Goal: Communication & Community: Share content

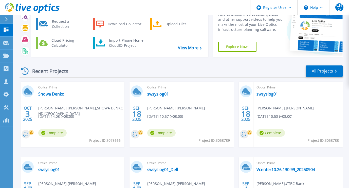
scroll to position [44, 0]
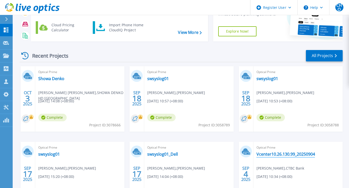
click at [271, 154] on link "Vcenter10.26.130.99_20250904" at bounding box center [285, 154] width 58 height 5
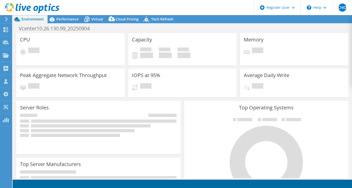
radio input "true"
radio input "false"
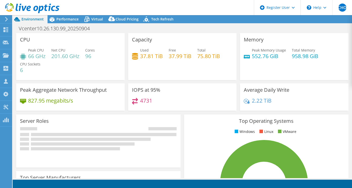
select select "USD"
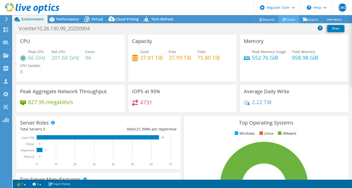
click at [291, 18] on link "Share" at bounding box center [289, 19] width 21 height 8
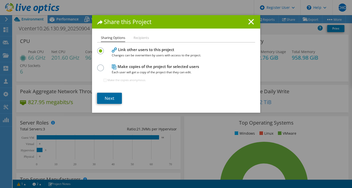
click at [110, 96] on link "Next" at bounding box center [109, 98] width 25 height 11
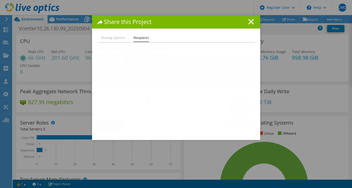
click at [114, 97] on span "Share with other Live Optics users" at bounding box center [121, 98] width 48 height 4
click at [110, 98] on span "Share with other Live Optics users" at bounding box center [121, 98] width 48 height 4
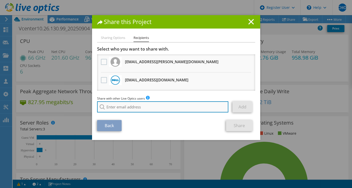
click at [147, 108] on input "search" at bounding box center [163, 106] width 132 height 11
type input "m"
type input "o"
click at [180, 107] on input "watchar" at bounding box center [163, 106] width 132 height 11
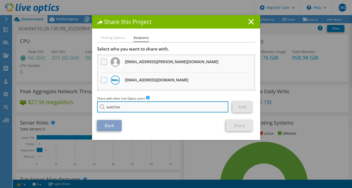
paste input "[EMAIL_ADDRESS][DOMAIN_NAME]"
type input "[EMAIL_ADDRESS][DOMAIN_NAME]"
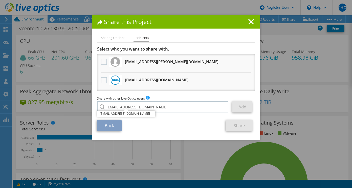
click at [132, 114] on li "[EMAIL_ADDRESS][DOMAIN_NAME]" at bounding box center [126, 114] width 58 height 6
click at [239, 110] on link "Add" at bounding box center [243, 106] width 20 height 11
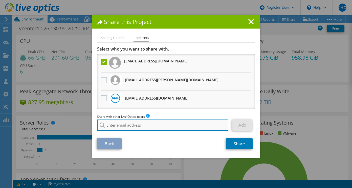
click at [140, 124] on input "search" at bounding box center [163, 125] width 132 height 11
paste input "[EMAIL_ADDRESS][DOMAIN_NAME]"
type input "[EMAIL_ADDRESS][DOMAIN_NAME]"
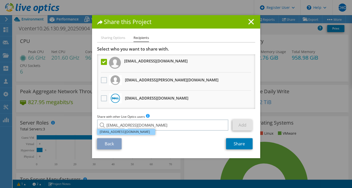
click at [137, 133] on li "[EMAIL_ADDRESS][DOMAIN_NAME]" at bounding box center [126, 132] width 58 height 6
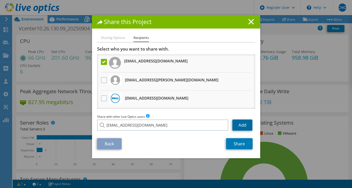
click at [235, 127] on link "Add" at bounding box center [243, 125] width 20 height 11
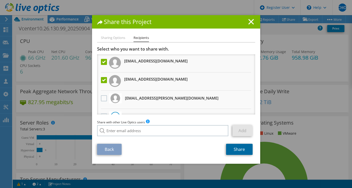
click at [238, 152] on link "Share" at bounding box center [239, 149] width 27 height 11
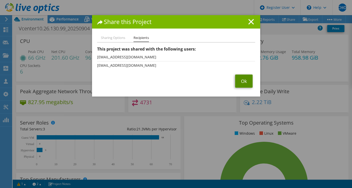
click at [240, 85] on link "Ok" at bounding box center [243, 81] width 17 height 13
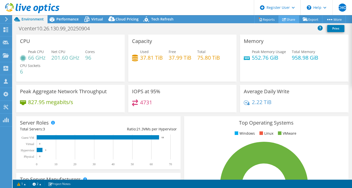
click at [286, 18] on link "Share" at bounding box center [289, 19] width 21 height 8
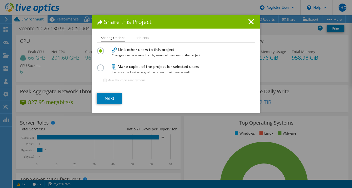
click at [139, 38] on li "Recipients" at bounding box center [141, 38] width 15 height 6
click at [110, 101] on link "Next" at bounding box center [109, 98] width 25 height 11
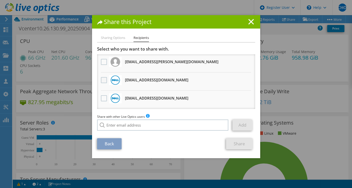
click at [103, 79] on label at bounding box center [104, 80] width 7 height 6
click at [0, 0] on input "checkbox" at bounding box center [0, 0] width 0 height 0
click at [242, 147] on link "Share" at bounding box center [239, 143] width 27 height 11
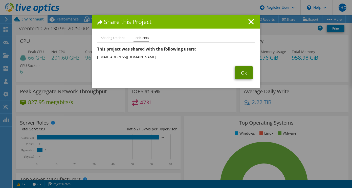
click at [238, 73] on link "Ok" at bounding box center [243, 72] width 17 height 13
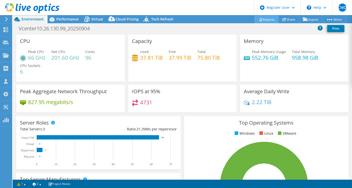
click at [264, 19] on link "Reports" at bounding box center [267, 19] width 24 height 8
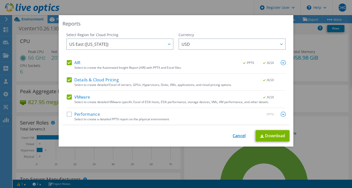
click at [242, 138] on link "Cancel" at bounding box center [239, 136] width 13 height 5
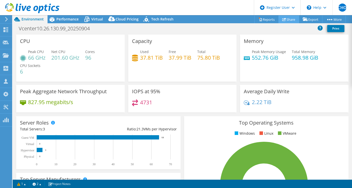
click at [286, 18] on link "Share" at bounding box center [289, 19] width 21 height 8
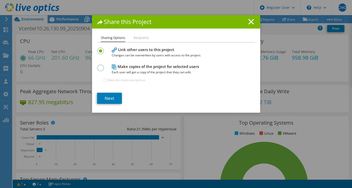
click at [138, 36] on li "Recipients" at bounding box center [141, 38] width 15 height 6
click at [134, 66] on h4 "Make copies of the project for selected users Each user will get a copy of the …" at bounding box center [175, 69] width 127 height 11
click at [137, 38] on li "Recipients" at bounding box center [141, 38] width 15 height 6
click at [143, 38] on li "Recipients" at bounding box center [141, 38] width 15 height 6
click at [114, 94] on link "Next" at bounding box center [109, 98] width 25 height 11
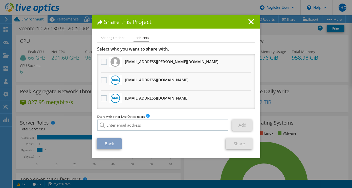
click at [118, 38] on li "Sharing Options" at bounding box center [113, 38] width 24 height 6
click at [250, 21] on icon at bounding box center [252, 22] width 6 height 6
